Goal: Transaction & Acquisition: Purchase product/service

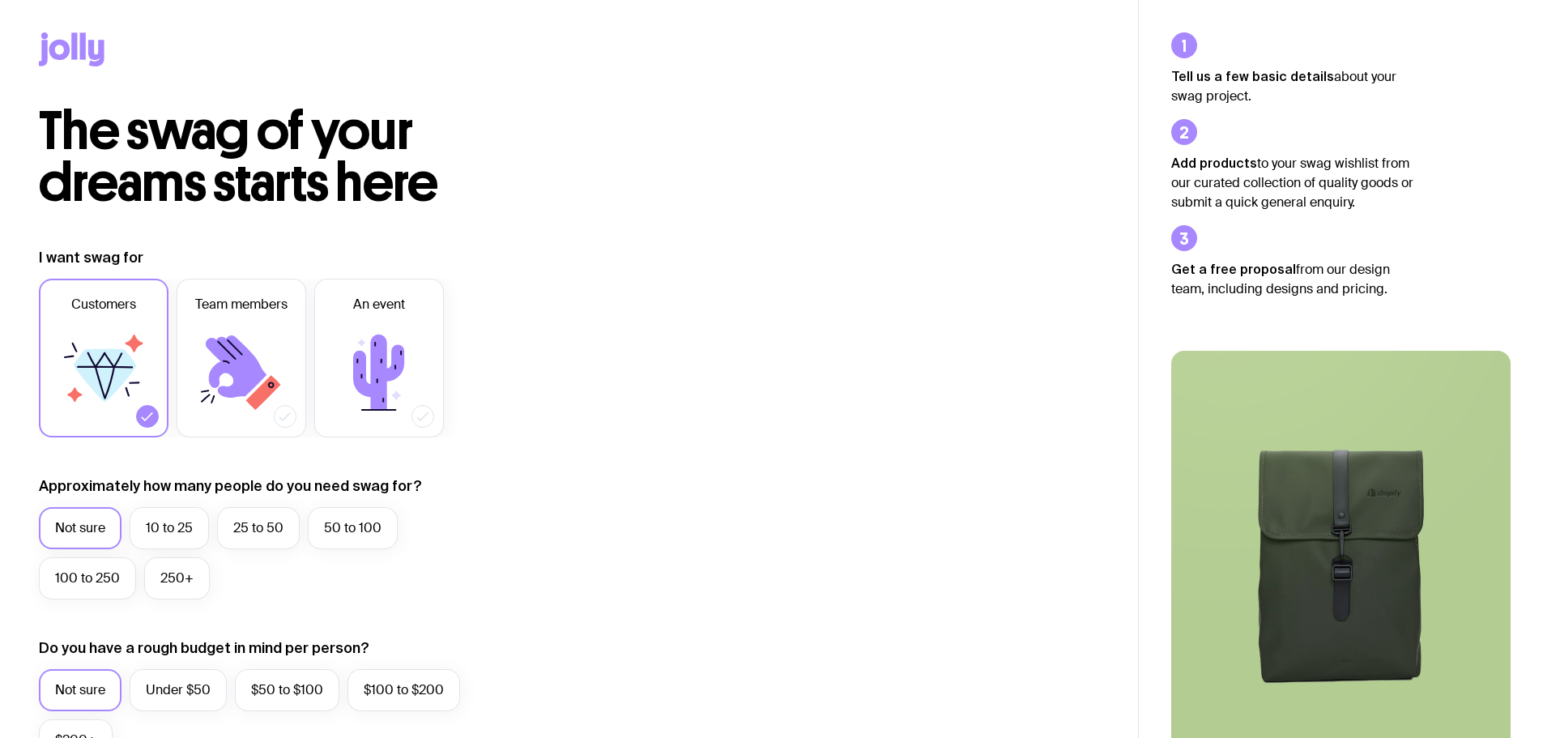
scroll to position [81, 0]
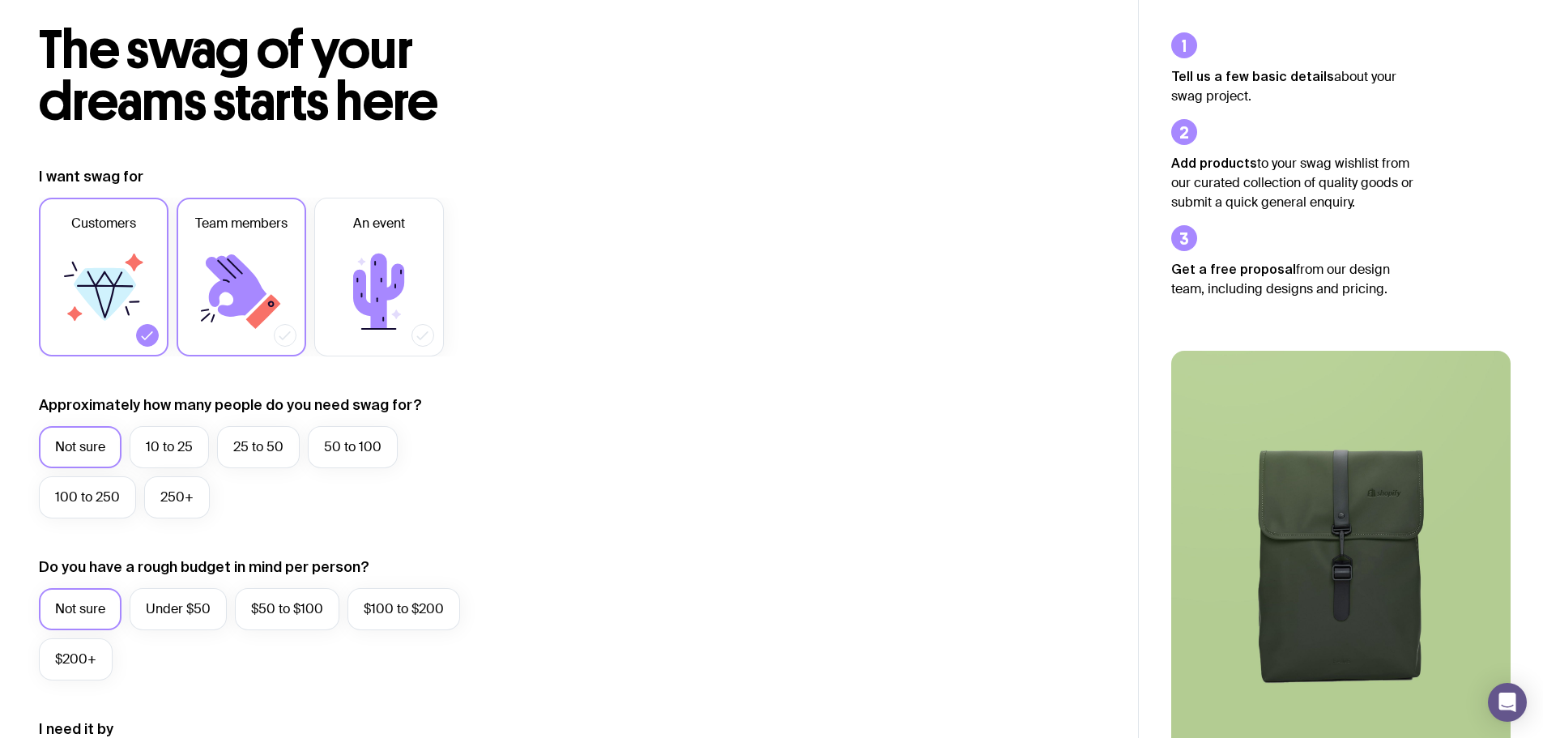
click at [265, 271] on icon at bounding box center [241, 291] width 97 height 97
click at [0, 0] on input "Team members" at bounding box center [0, 0] width 0 height 0
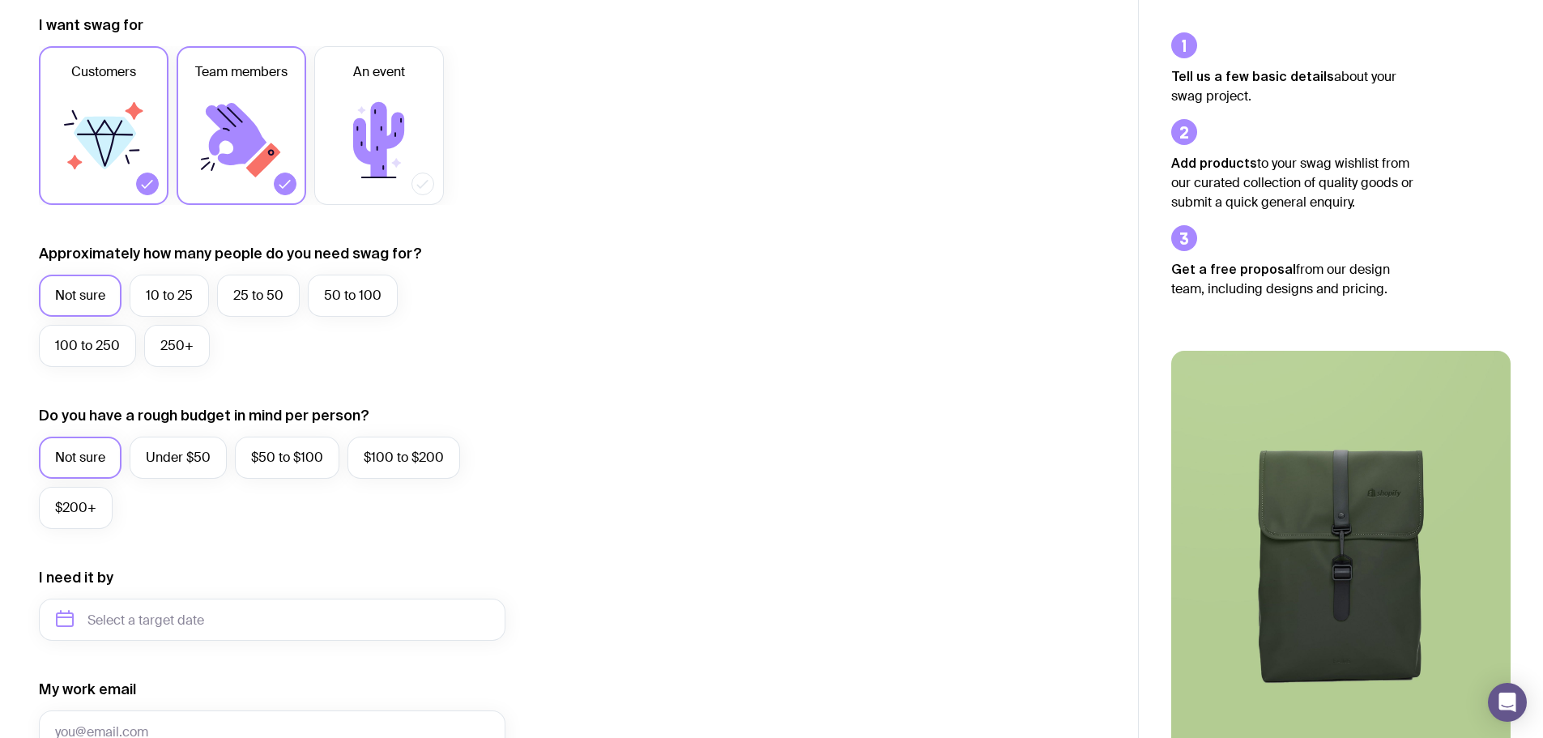
scroll to position [243, 0]
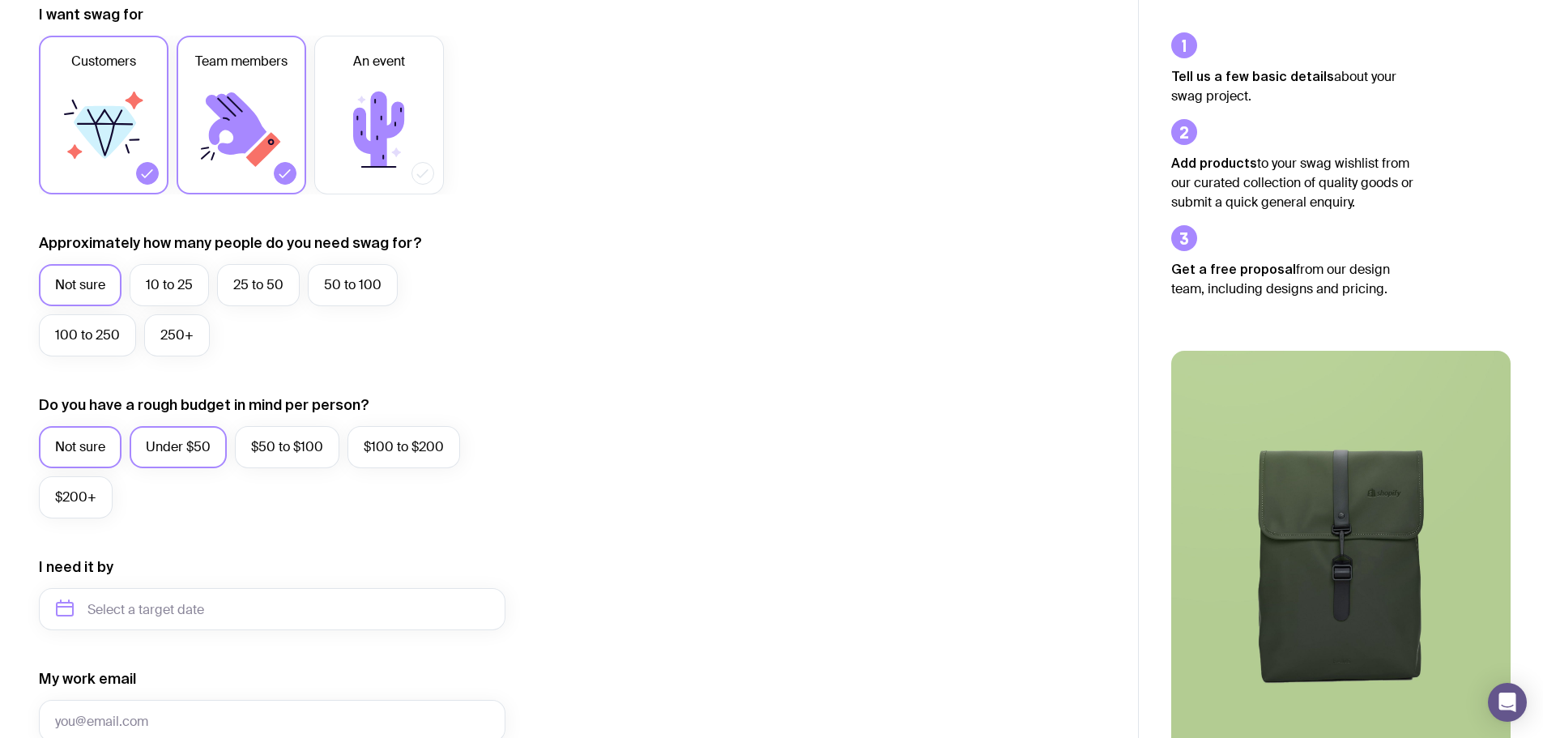
click at [157, 447] on label "Under $50" at bounding box center [178, 447] width 97 height 42
click at [0, 0] on input "Under $50" at bounding box center [0, 0] width 0 height 0
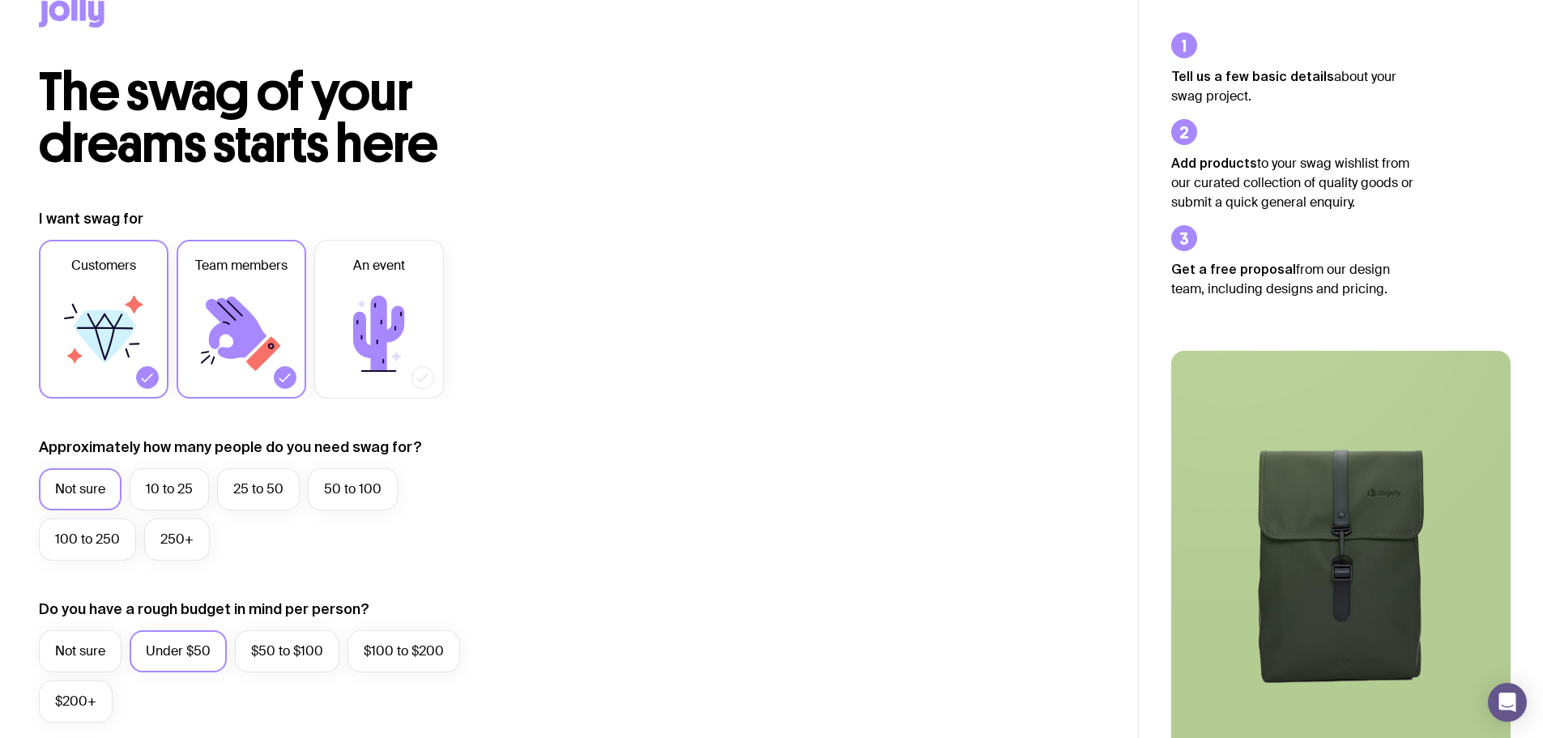
scroll to position [0, 0]
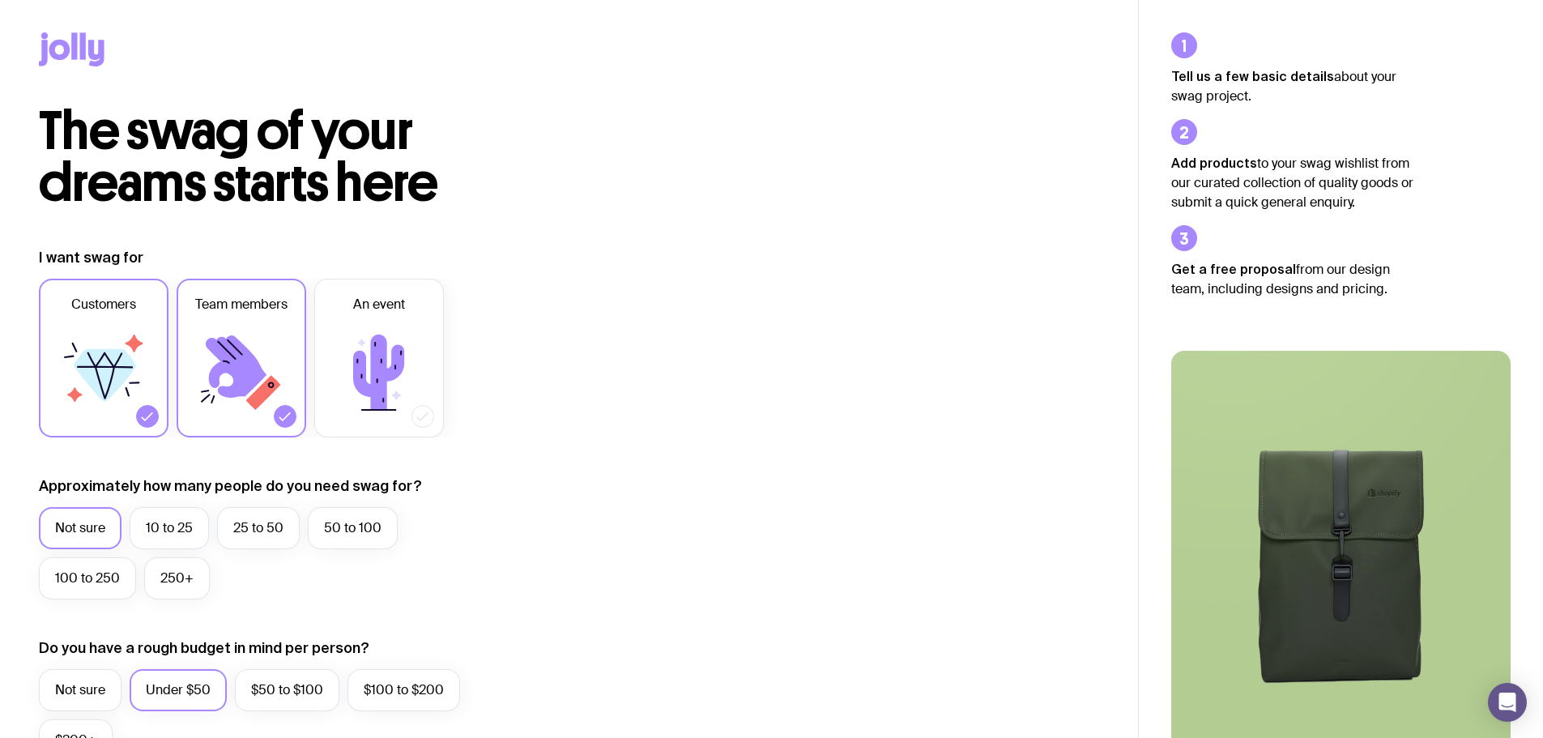
click at [71, 44] on icon at bounding box center [72, 49] width 66 height 34
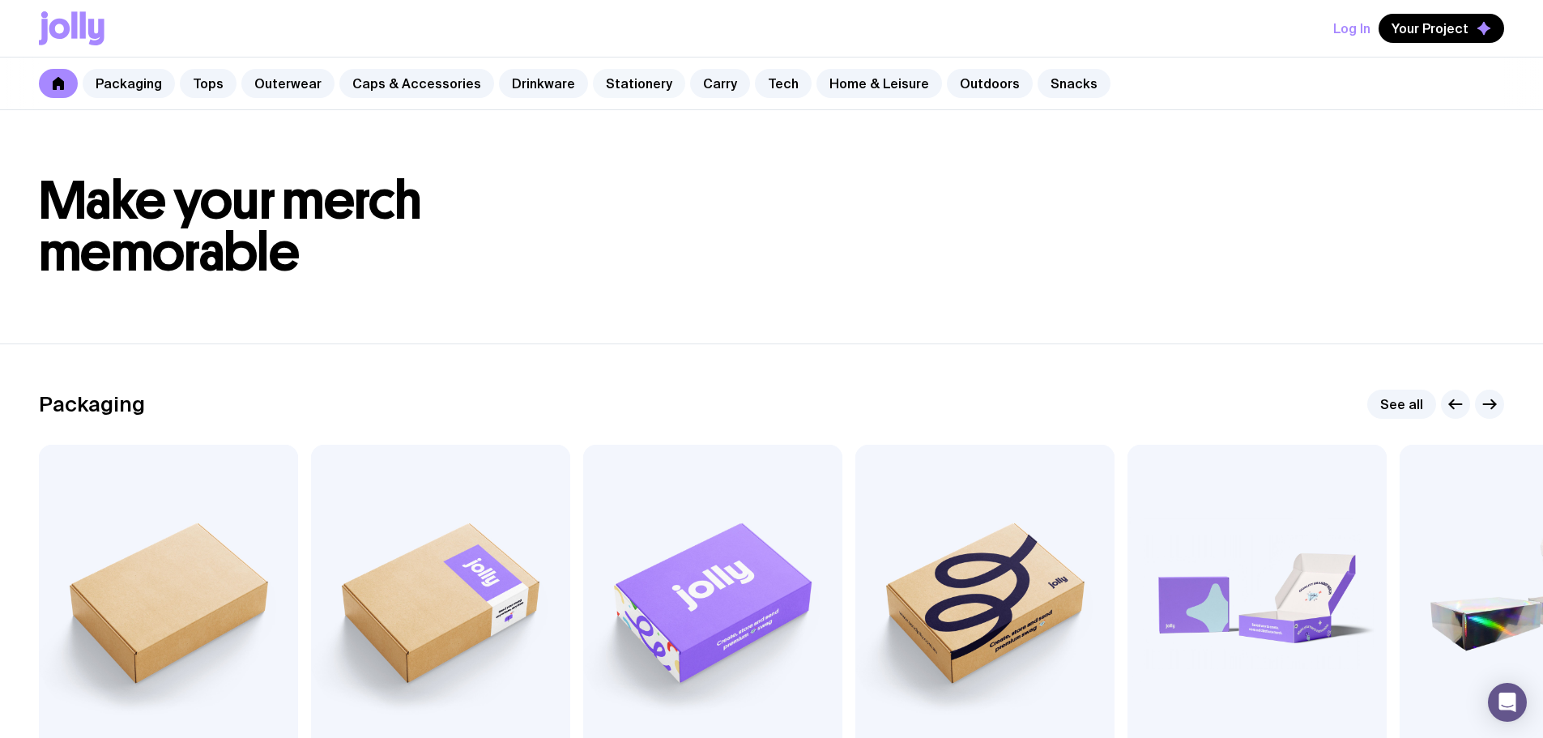
click at [621, 86] on link "Stationery" at bounding box center [639, 83] width 92 height 29
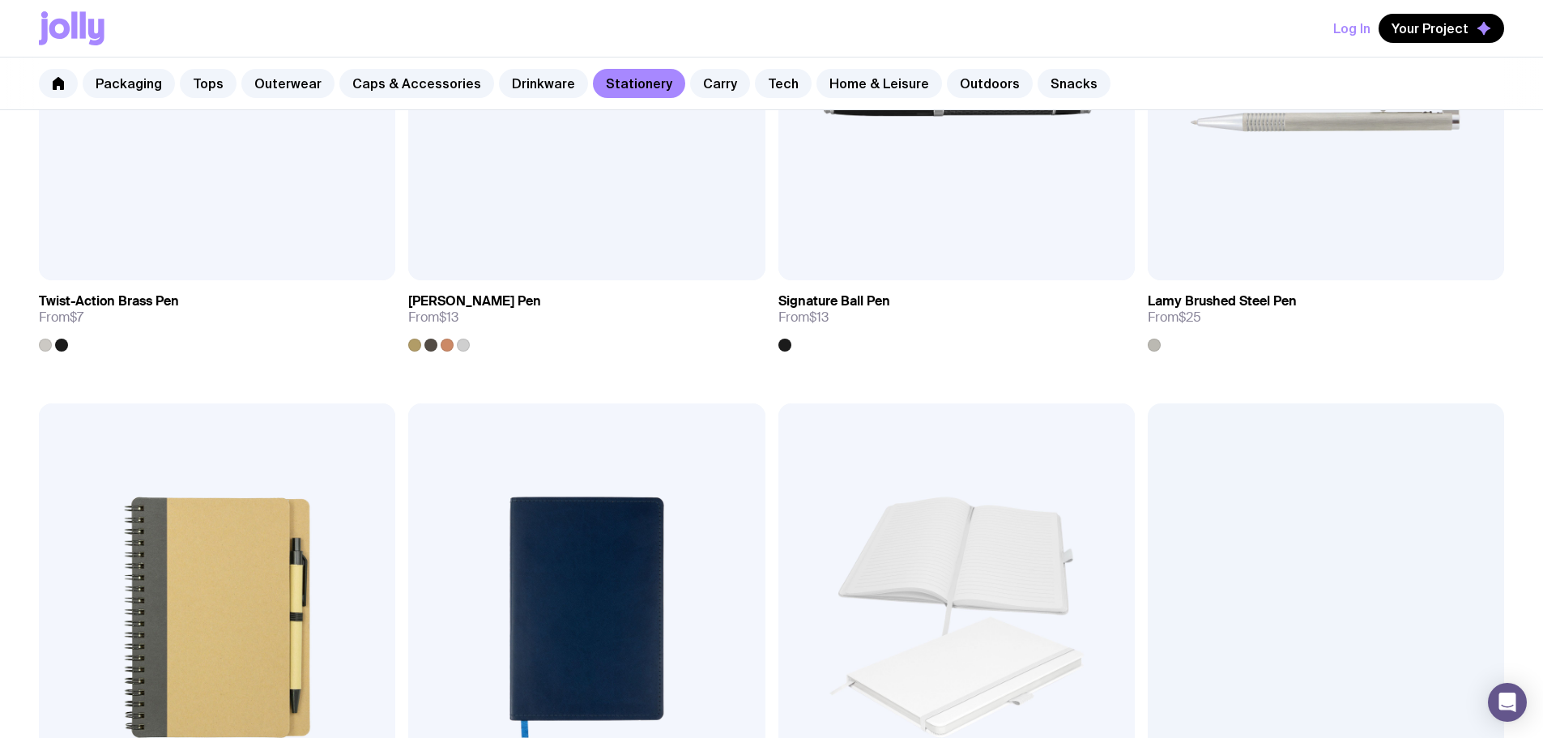
scroll to position [1458, 0]
